Goal: Navigation & Orientation: Find specific page/section

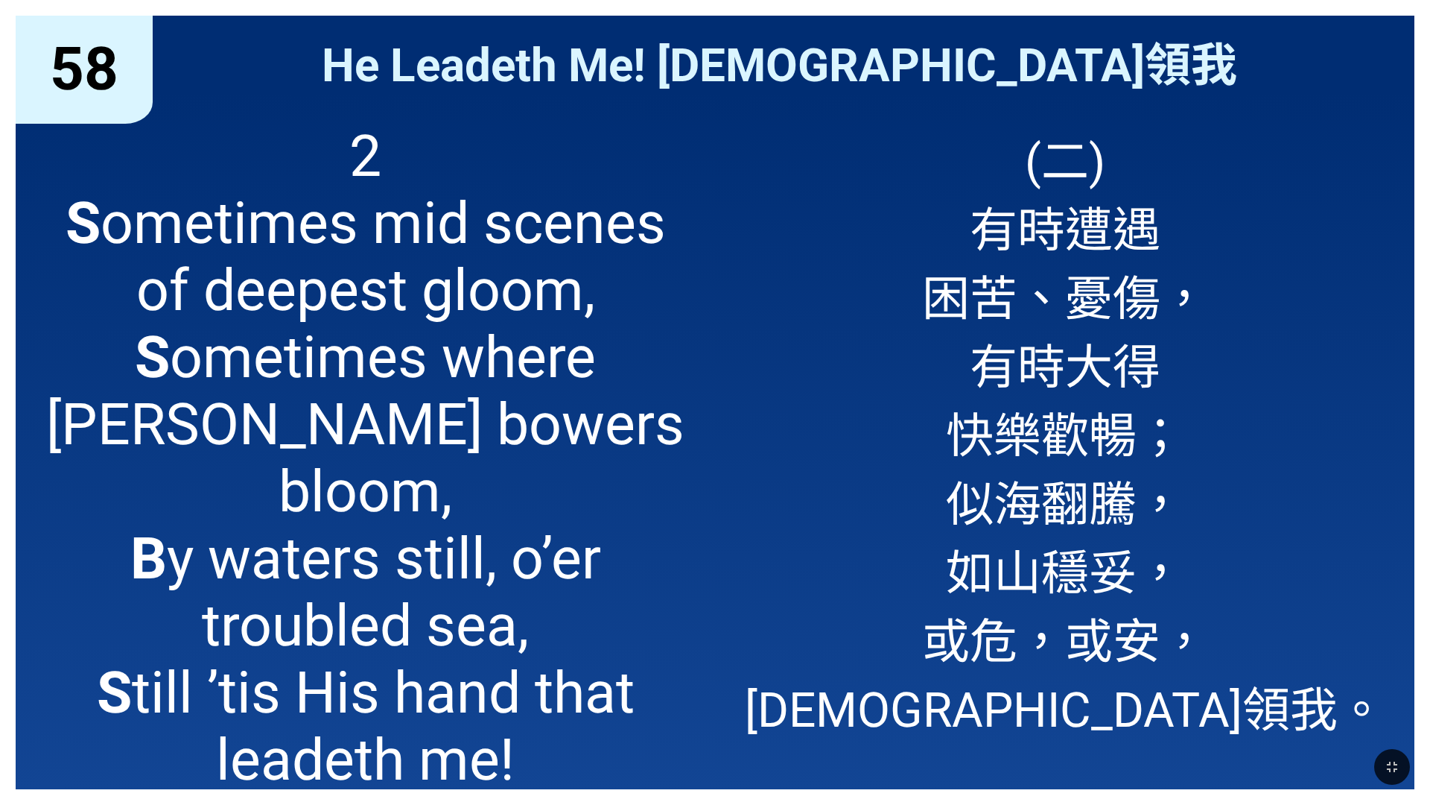
click at [1090, 680] on span "(二) 有時遭遇 困苦、憂傷， 有時大得 快樂歡暢； 似海翻騰， 如山穩妥， 或危，或安， 耶穌領我。" at bounding box center [1065, 431] width 641 height 617
drag, startPoint x: 1430, startPoint y: 264, endPoint x: 1384, endPoint y: 388, distance: 131.7
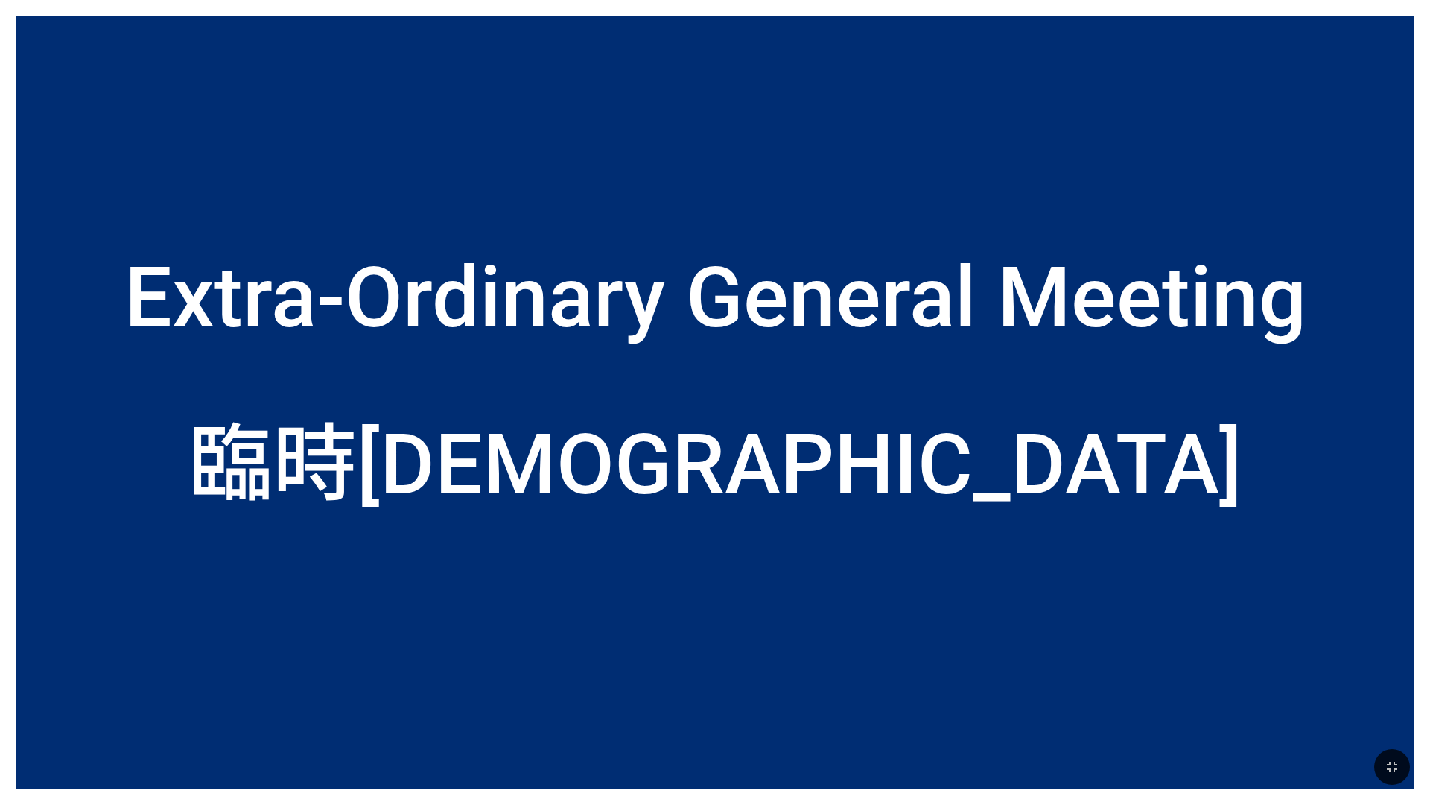
click at [617, 221] on div "Extra-Ordinary General Meeting" at bounding box center [715, 208] width 1399 height 309
